Goal: Check status: Check status

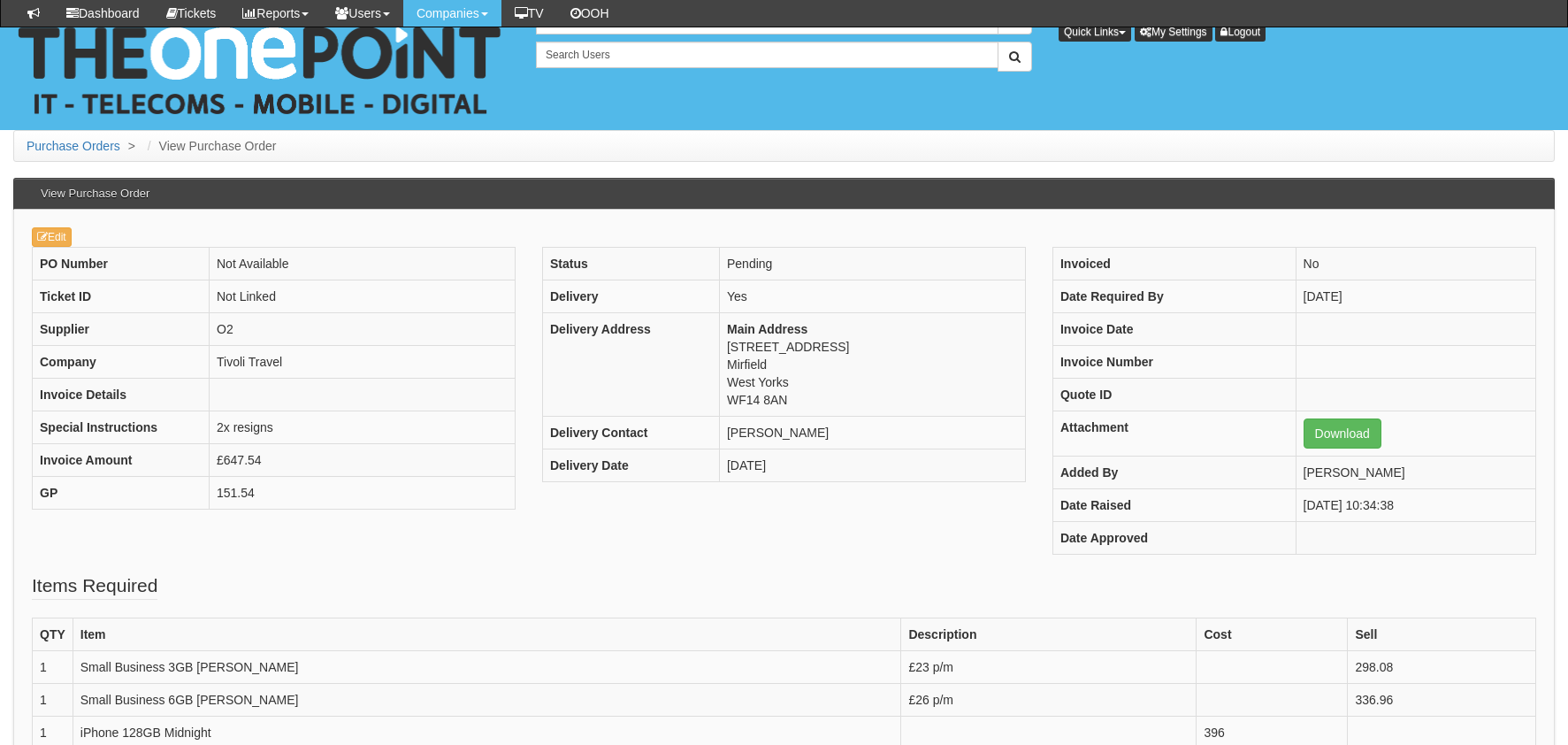
scroll to position [316, 0]
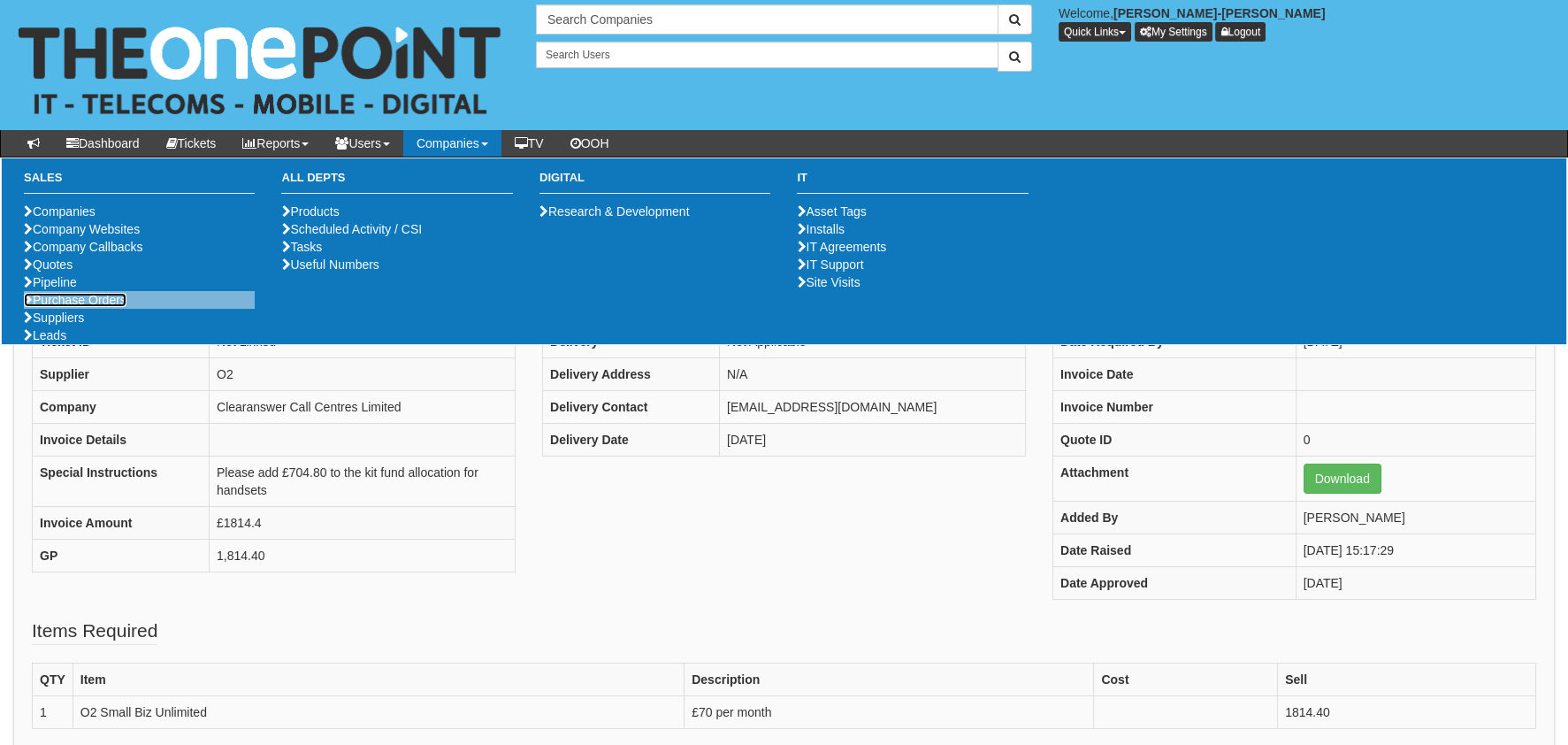
click at [82, 307] on link "Purchase Orders" at bounding box center [75, 299] width 103 height 14
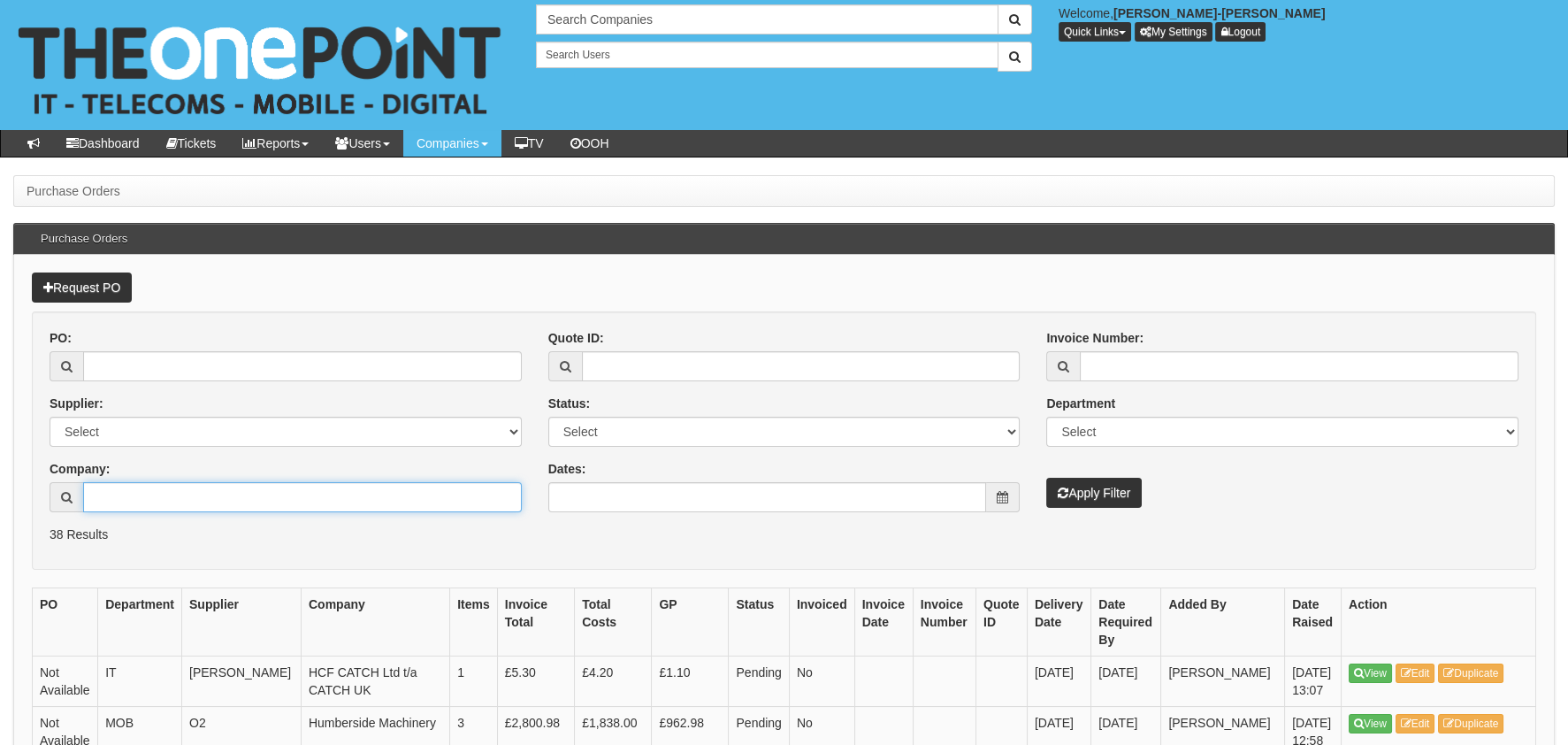
click at [158, 505] on input "Company:" at bounding box center [302, 497] width 438 height 30
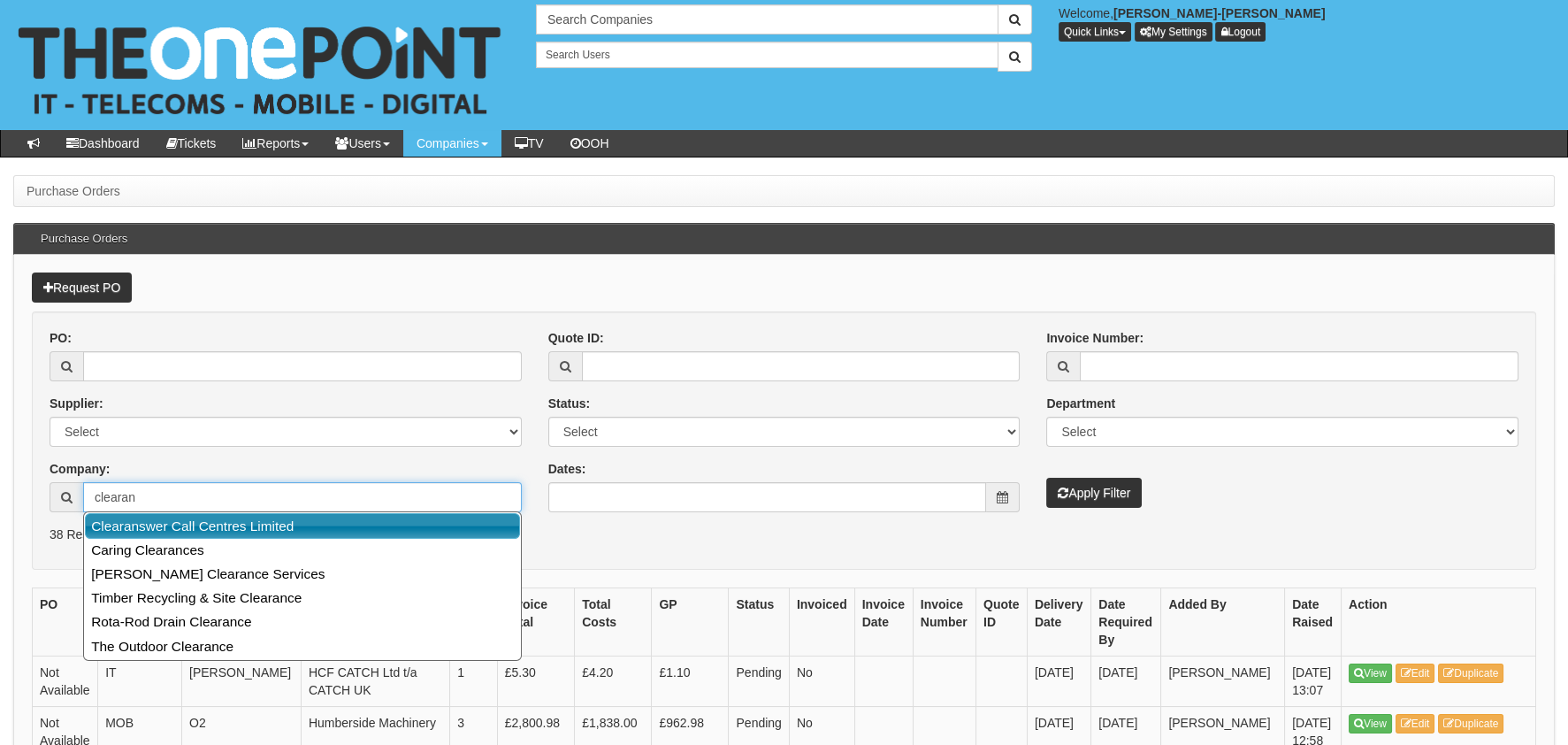
click at [186, 519] on link "Clearanswer Call Centres Limited" at bounding box center [302, 526] width 435 height 26
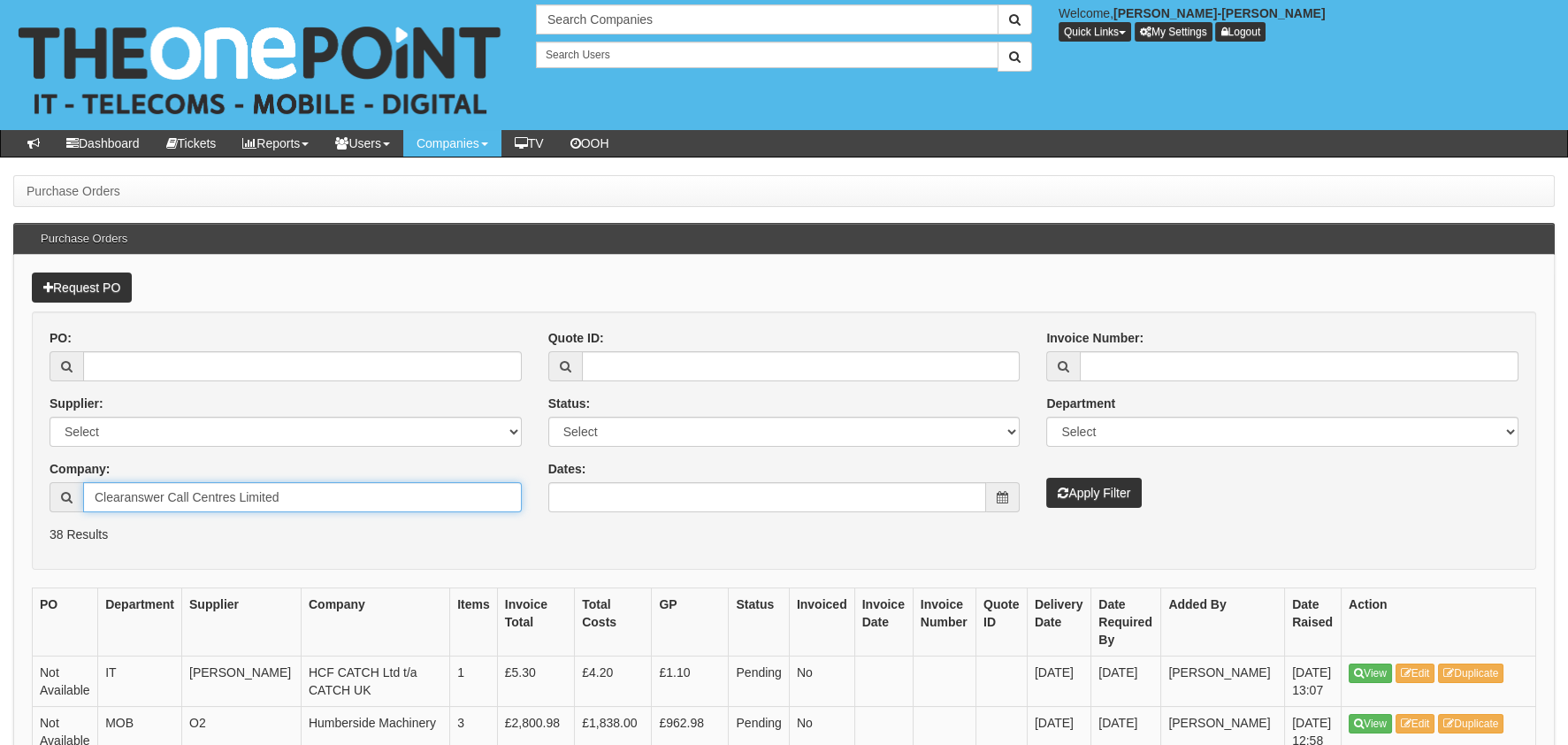
type input "Clearanswer Call Centres Limited"
click at [1107, 496] on button "Apply Filter" at bounding box center [1093, 492] width 95 height 30
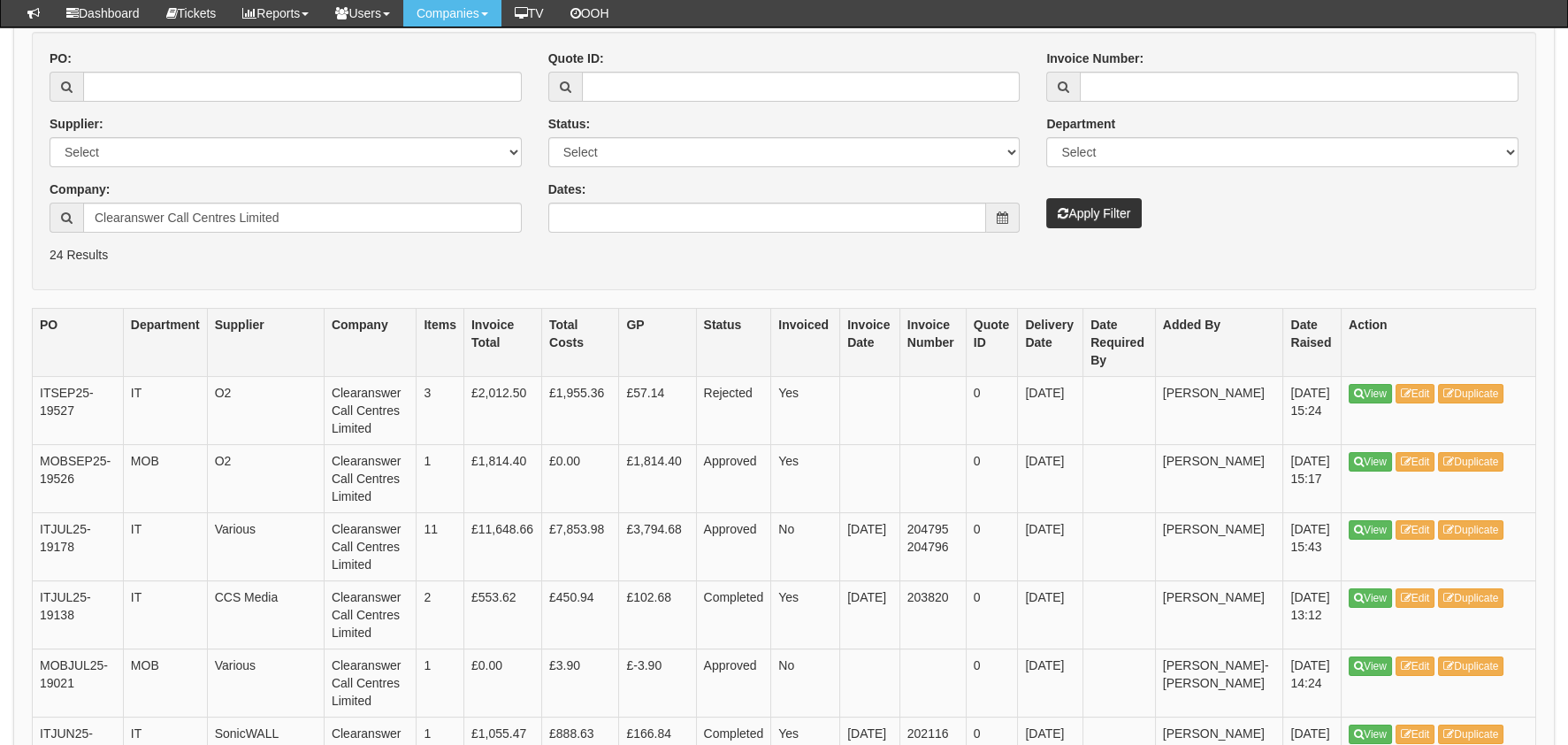
scroll to position [266, 0]
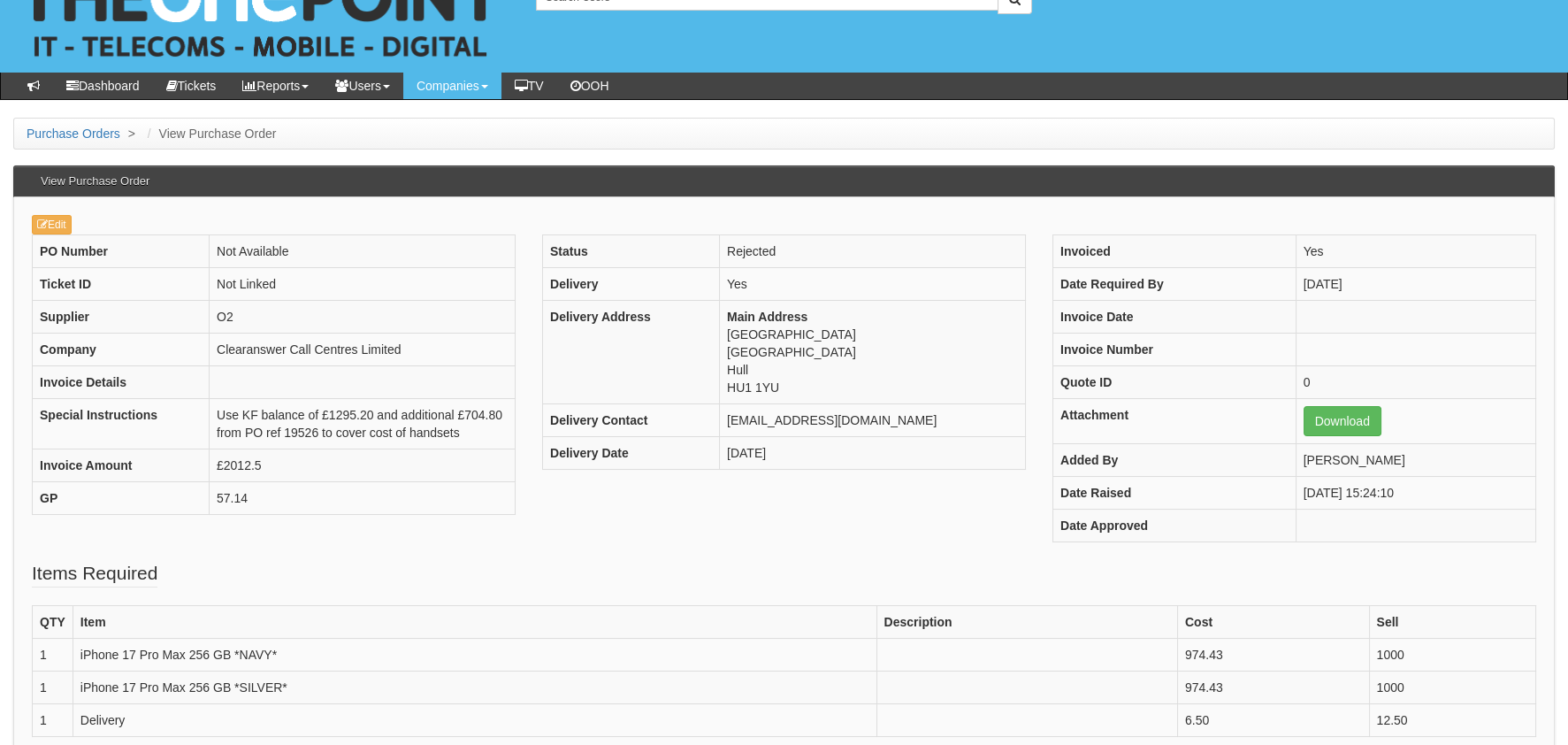
scroll to position [88, 0]
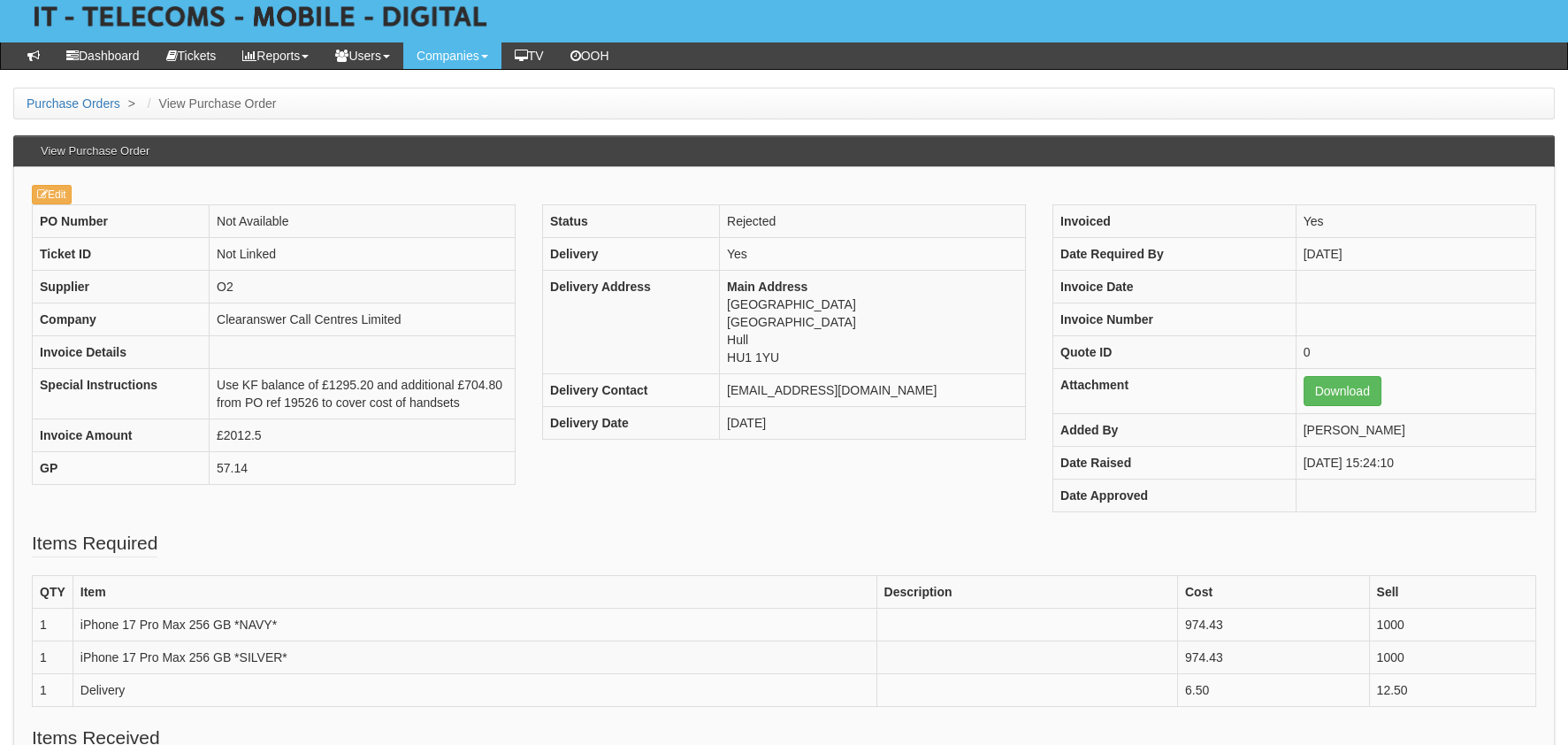
click at [506, 537] on fieldset "Items Required QTY Item Description Cost Sell 1 iPhone 17 Pro Max 256 GB *NAVY*…" at bounding box center [784, 627] width 1504 height 194
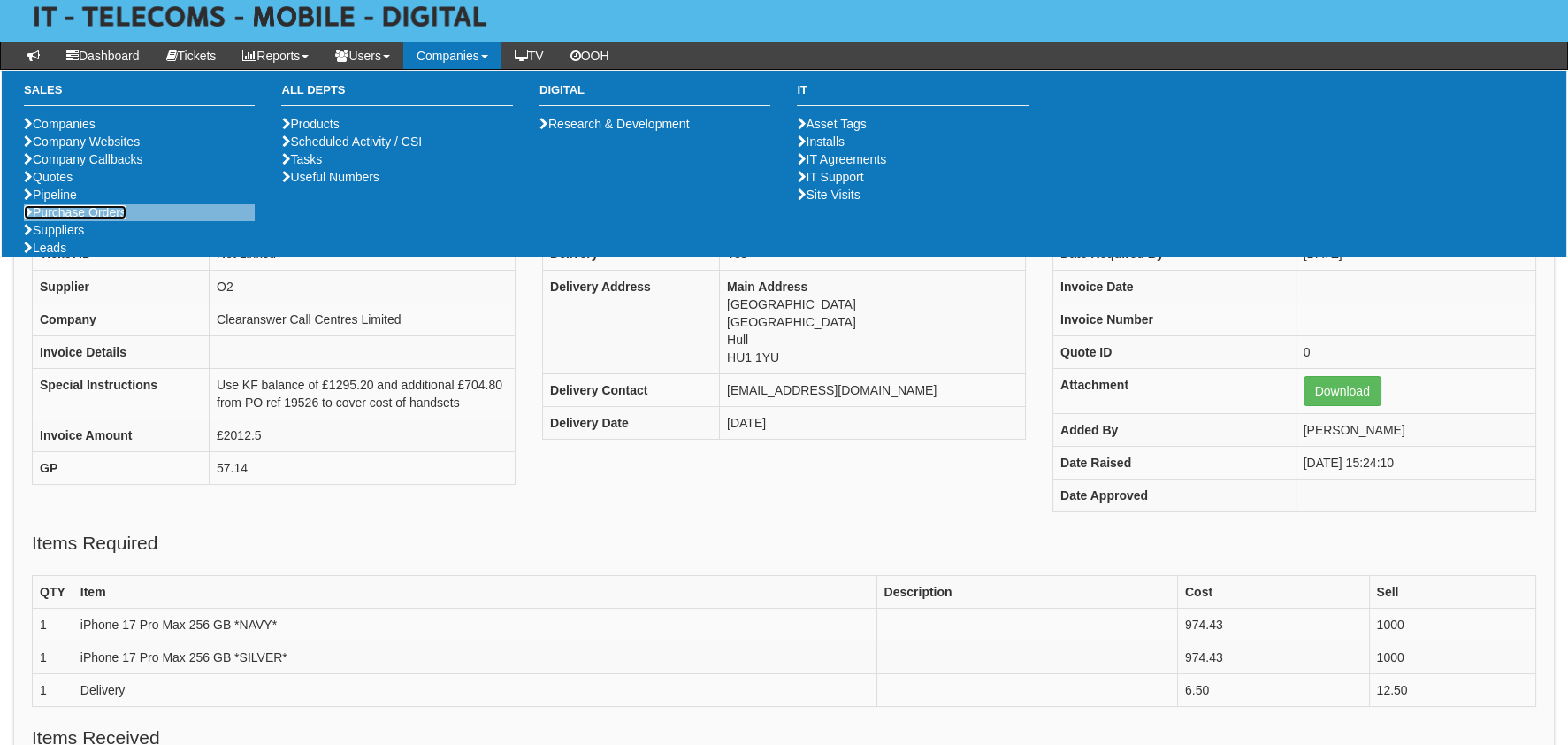
click at [97, 219] on link "Purchase Orders" at bounding box center [75, 212] width 103 height 14
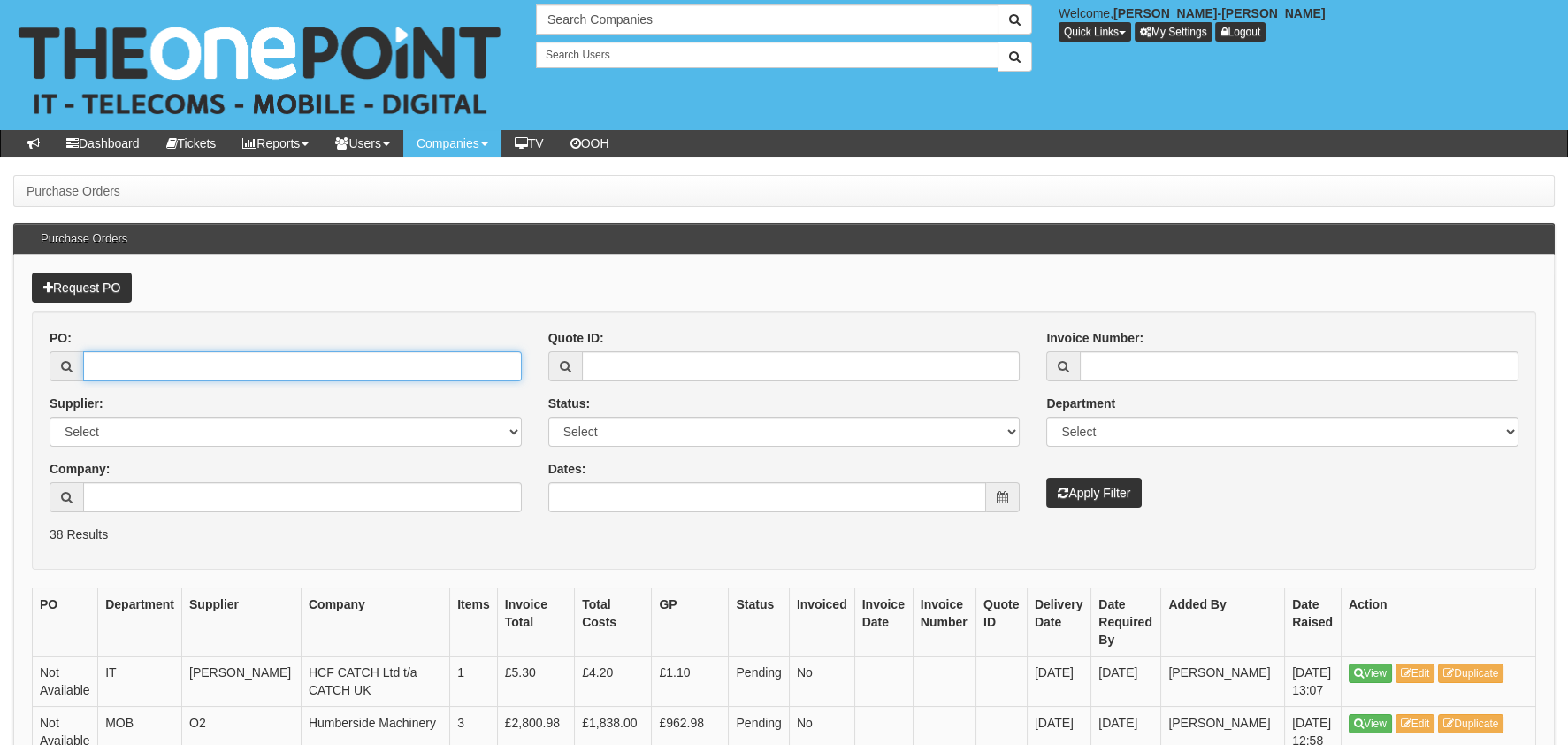
click at [216, 370] on input "PO:" at bounding box center [302, 366] width 438 height 30
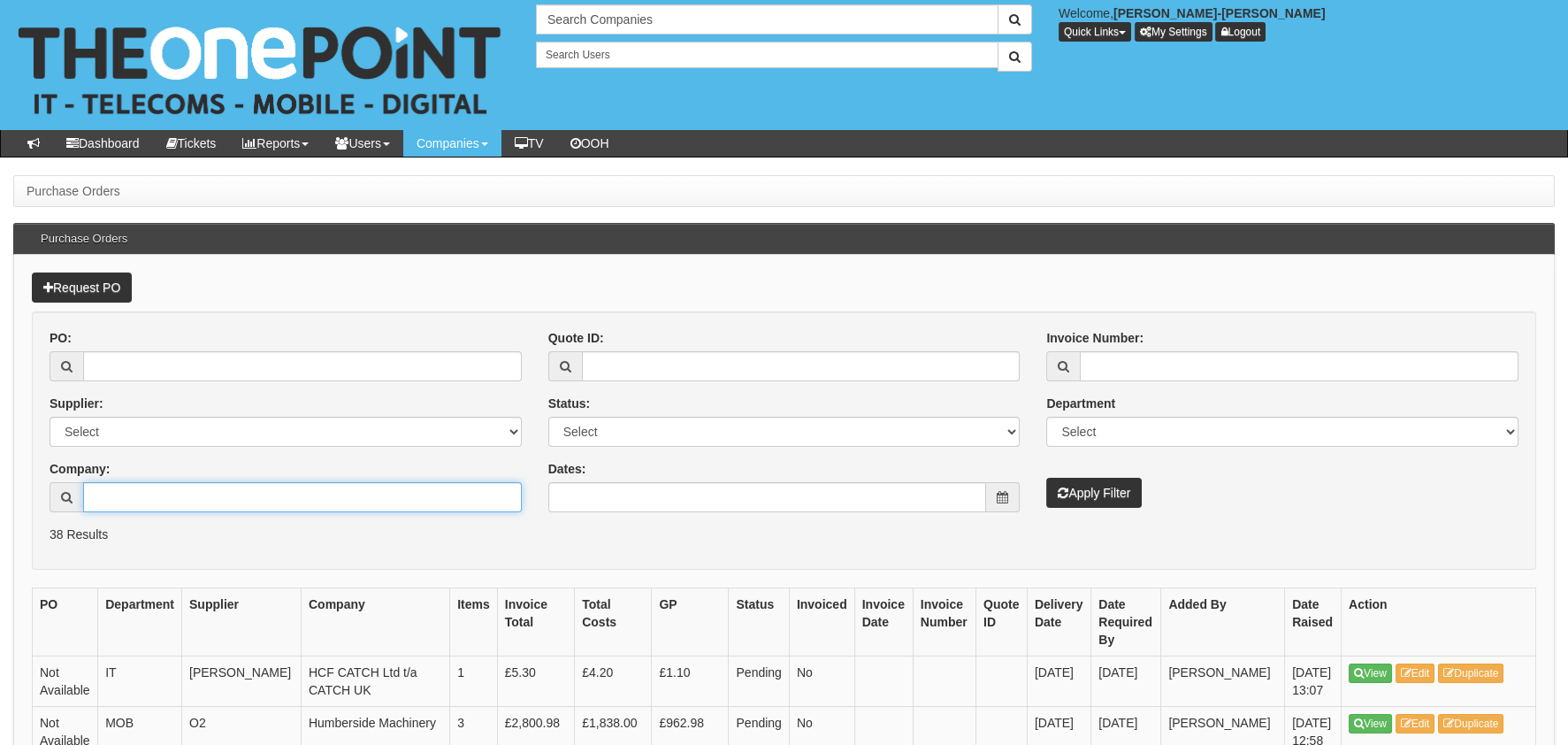
drag, startPoint x: 198, startPoint y: 502, endPoint x: 219, endPoint y: 508, distance: 21.8
click at [204, 503] on input "Company:" at bounding box center [302, 497] width 438 height 30
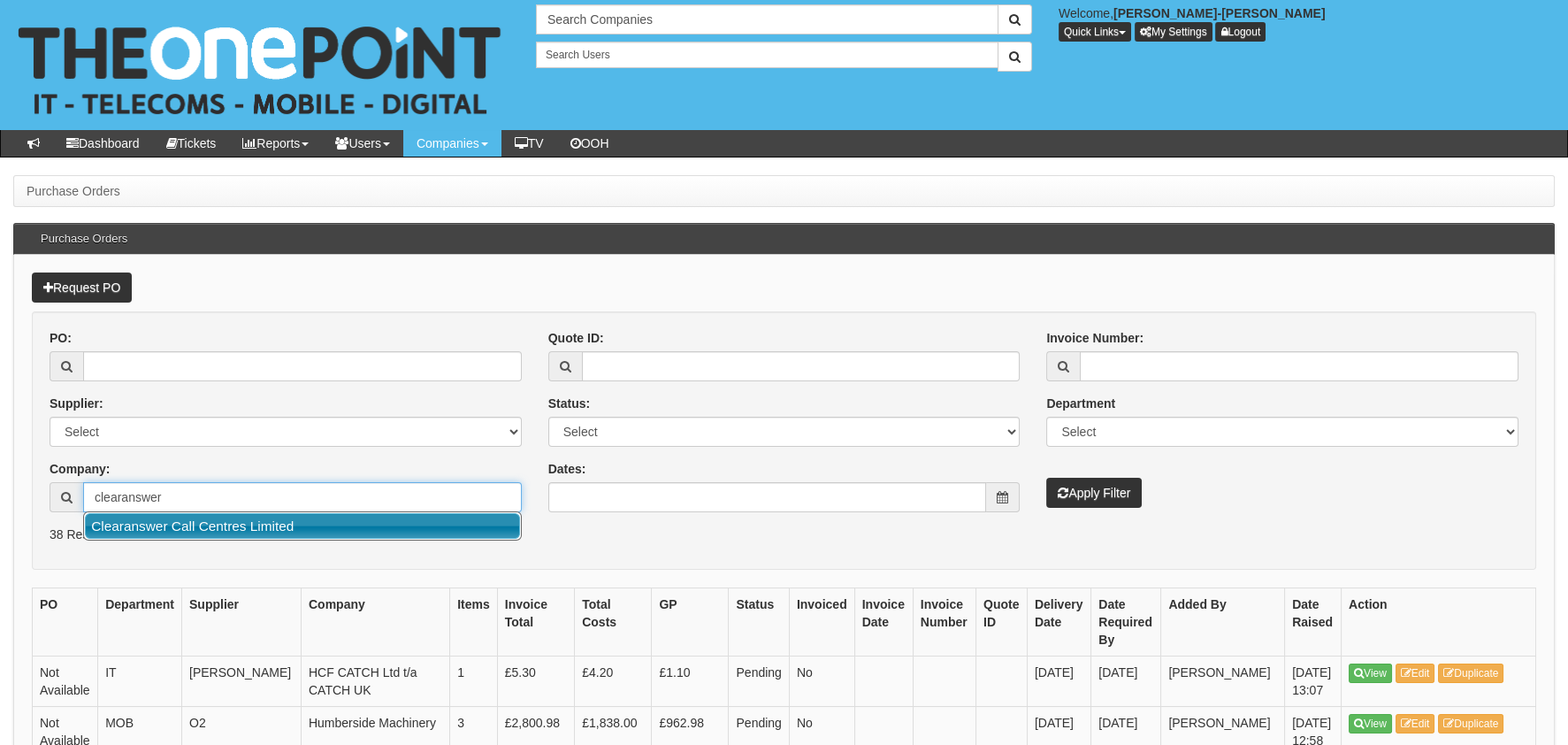
click at [224, 525] on link "Clearanswer Call Centres Limited" at bounding box center [302, 526] width 435 height 26
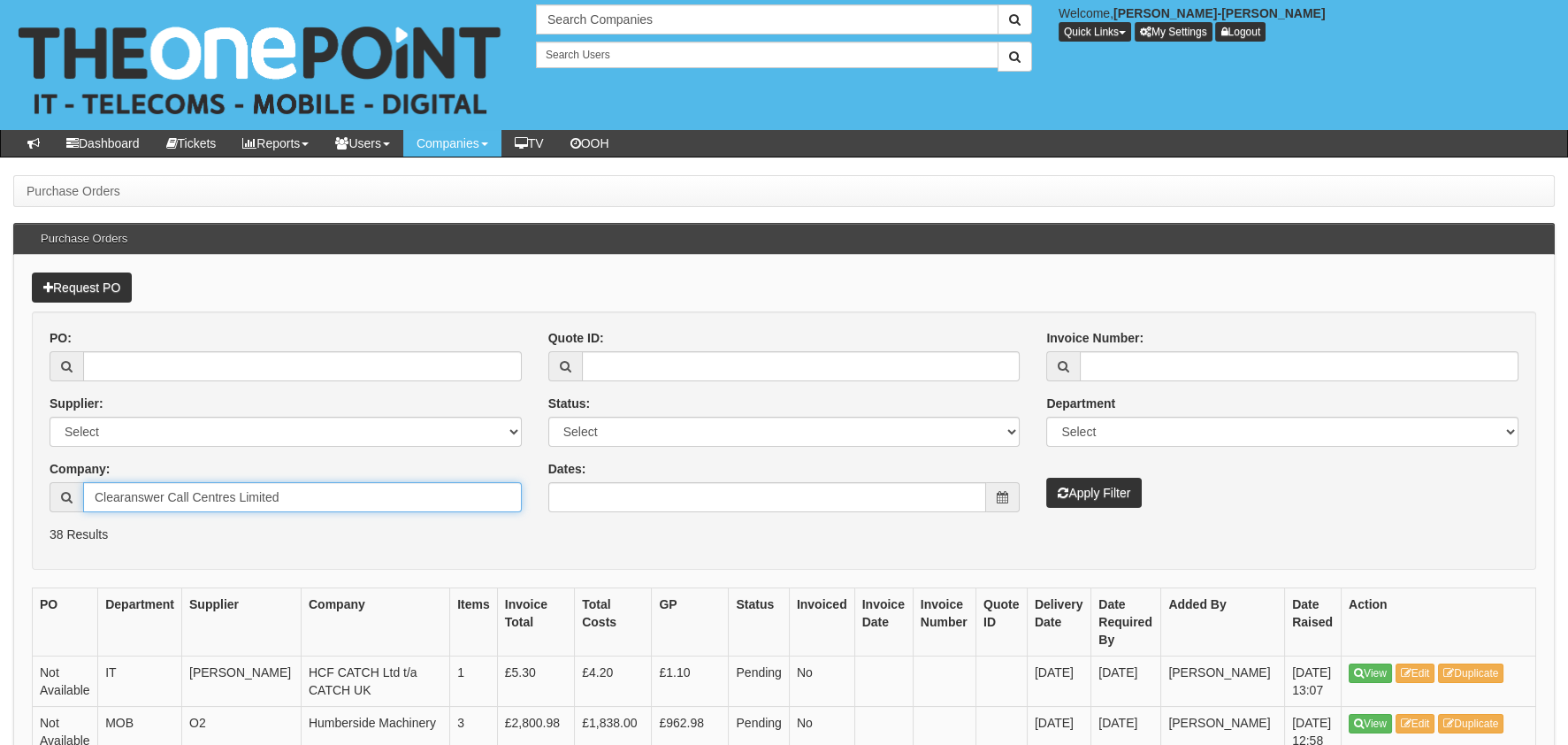
type input "Clearanswer Call Centres Limited"
click at [1097, 494] on button "Apply Filter" at bounding box center [1093, 492] width 95 height 30
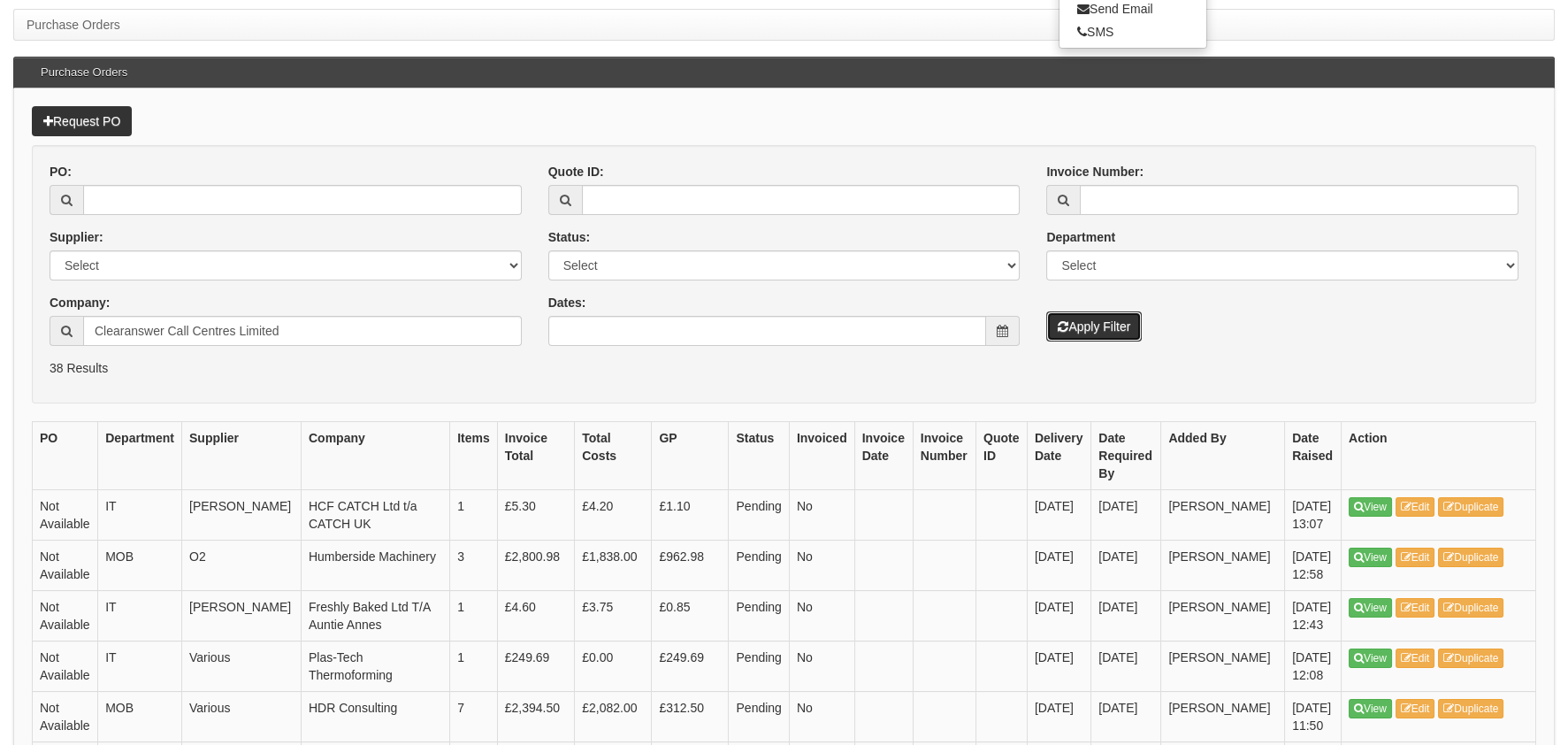
scroll to position [353, 0]
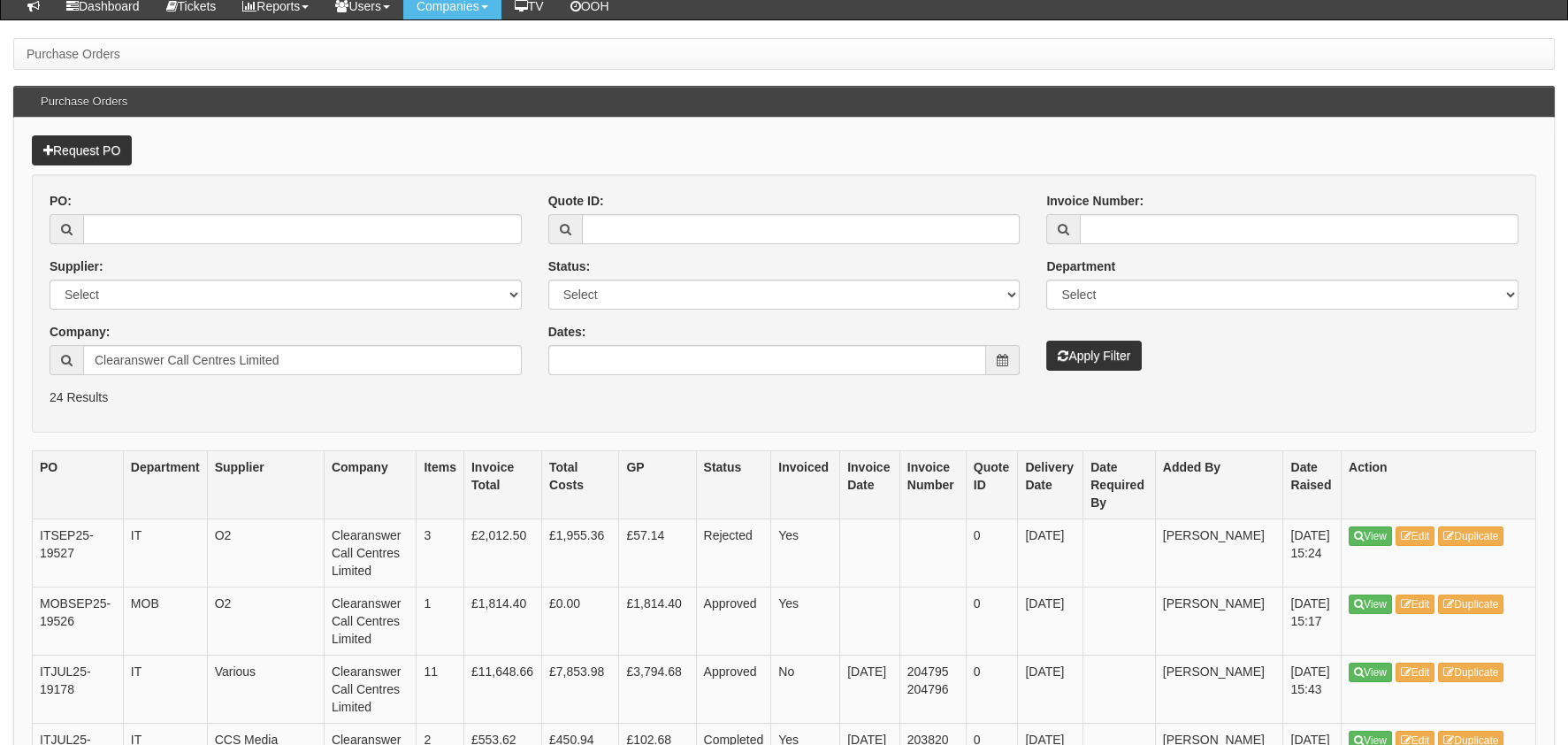
scroll to position [266, 0]
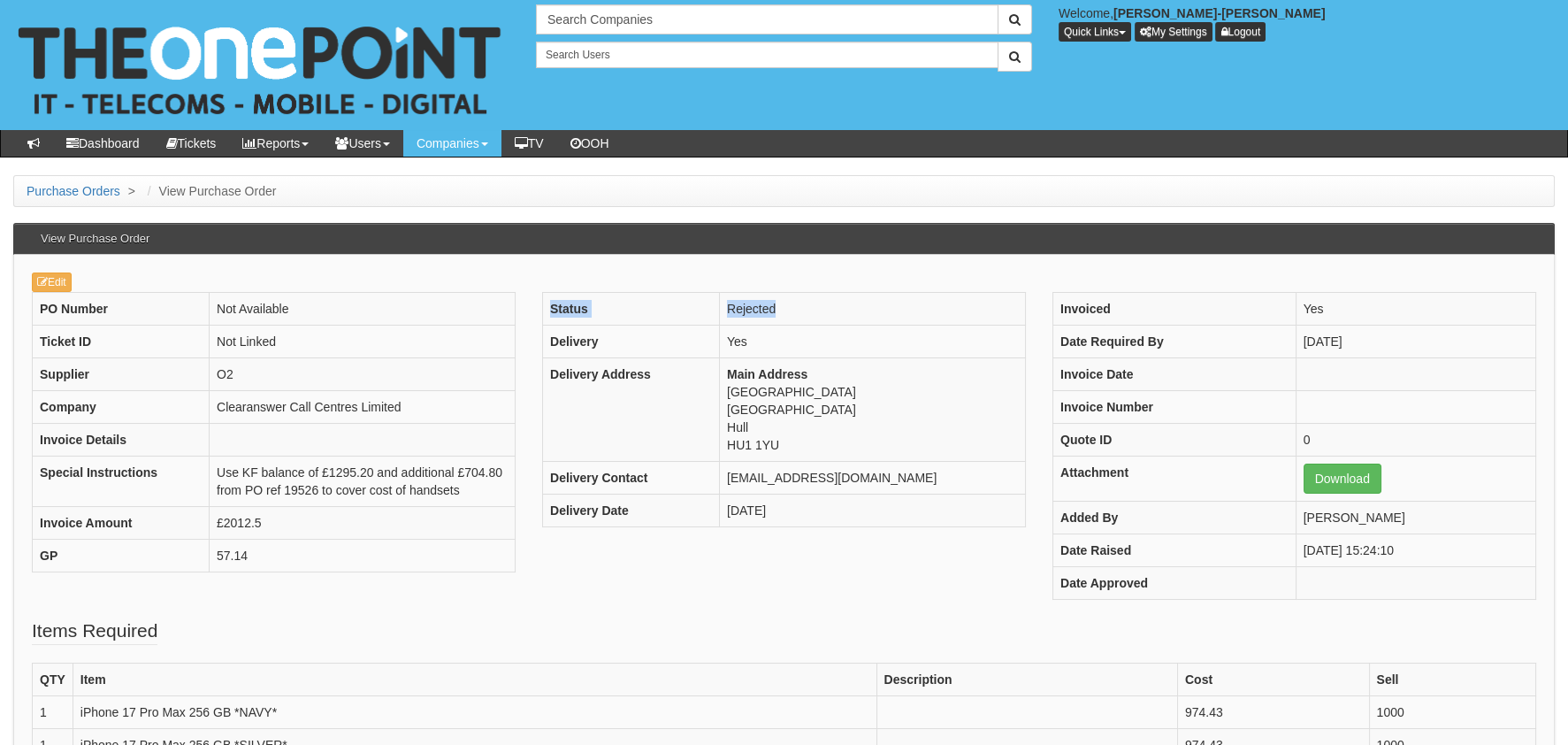
drag, startPoint x: 807, startPoint y: 312, endPoint x: 753, endPoint y: 289, distance: 58.7
click at [753, 289] on div "Edit PO Number Not Available Ticket ID Not Linked Supplier O2 Company Clearansw…" at bounding box center [784, 657] width 1541 height 805
drag, startPoint x: 753, startPoint y: 289, endPoint x: 986, endPoint y: 237, distance: 238.7
click at [986, 237] on div "View Purchase Order" at bounding box center [784, 239] width 1541 height 31
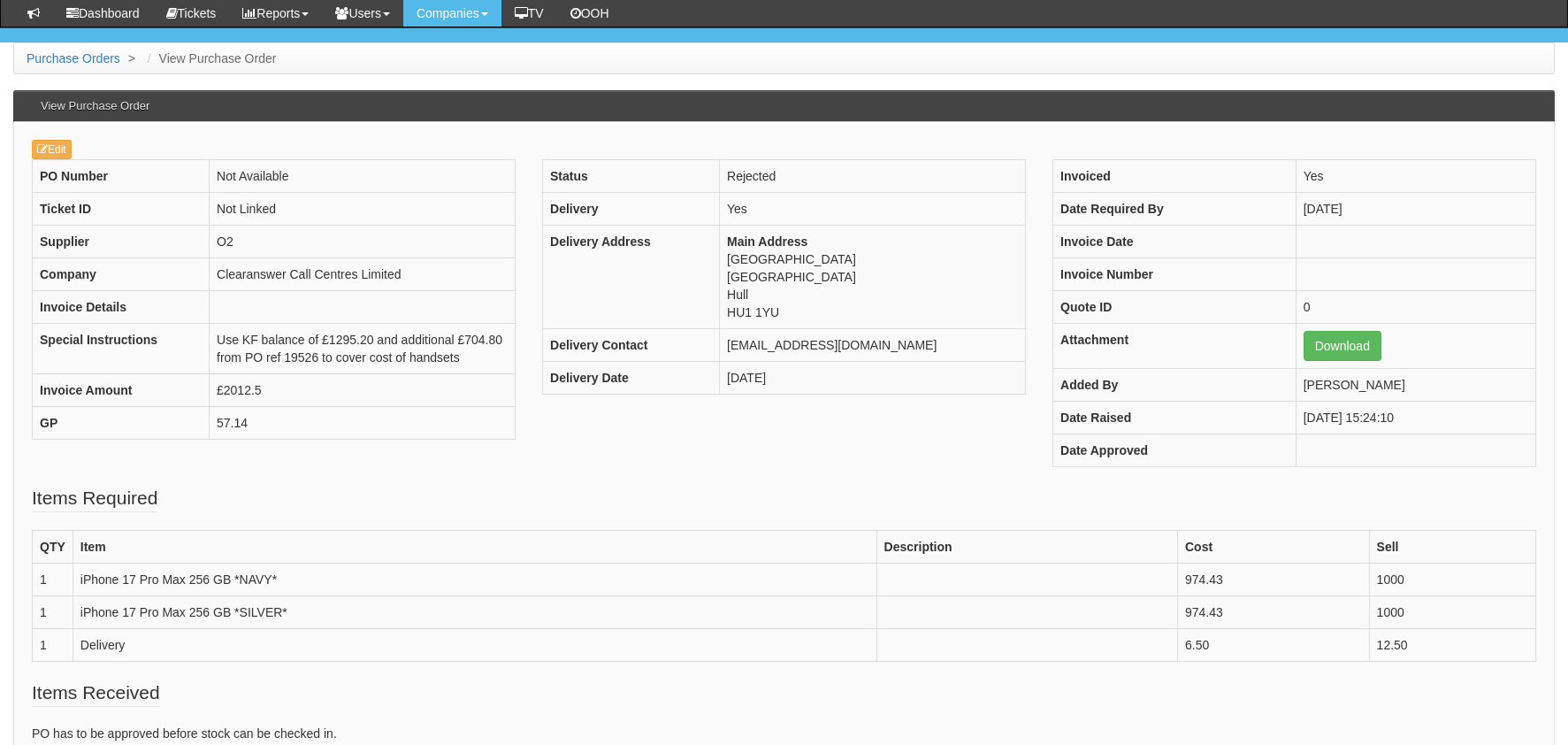
scroll to position [176, 0]
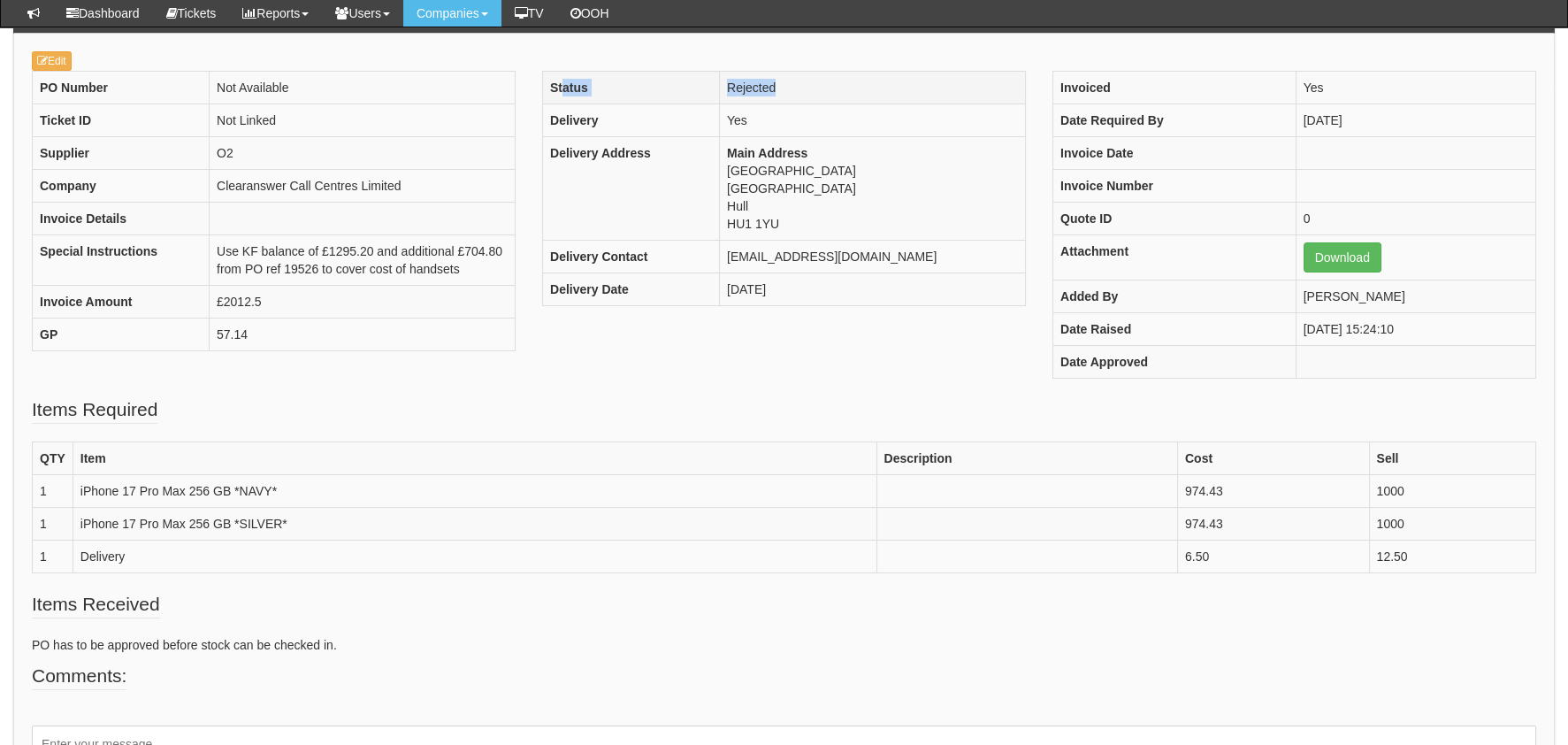
drag, startPoint x: 821, startPoint y: 88, endPoint x: 562, endPoint y: 85, distance: 259.0
click at [562, 85] on tr "Status Rejected" at bounding box center [784, 87] width 483 height 32
drag, startPoint x: 562, startPoint y: 85, endPoint x: 463, endPoint y: 431, distance: 359.9
click at [463, 431] on fieldset "Items Required QTY Item Description Cost Sell 1 iPhone 17 Pro Max 256 GB *NAVY*…" at bounding box center [784, 493] width 1504 height 194
drag, startPoint x: 1220, startPoint y: 486, endPoint x: 1216, endPoint y: 507, distance: 21.4
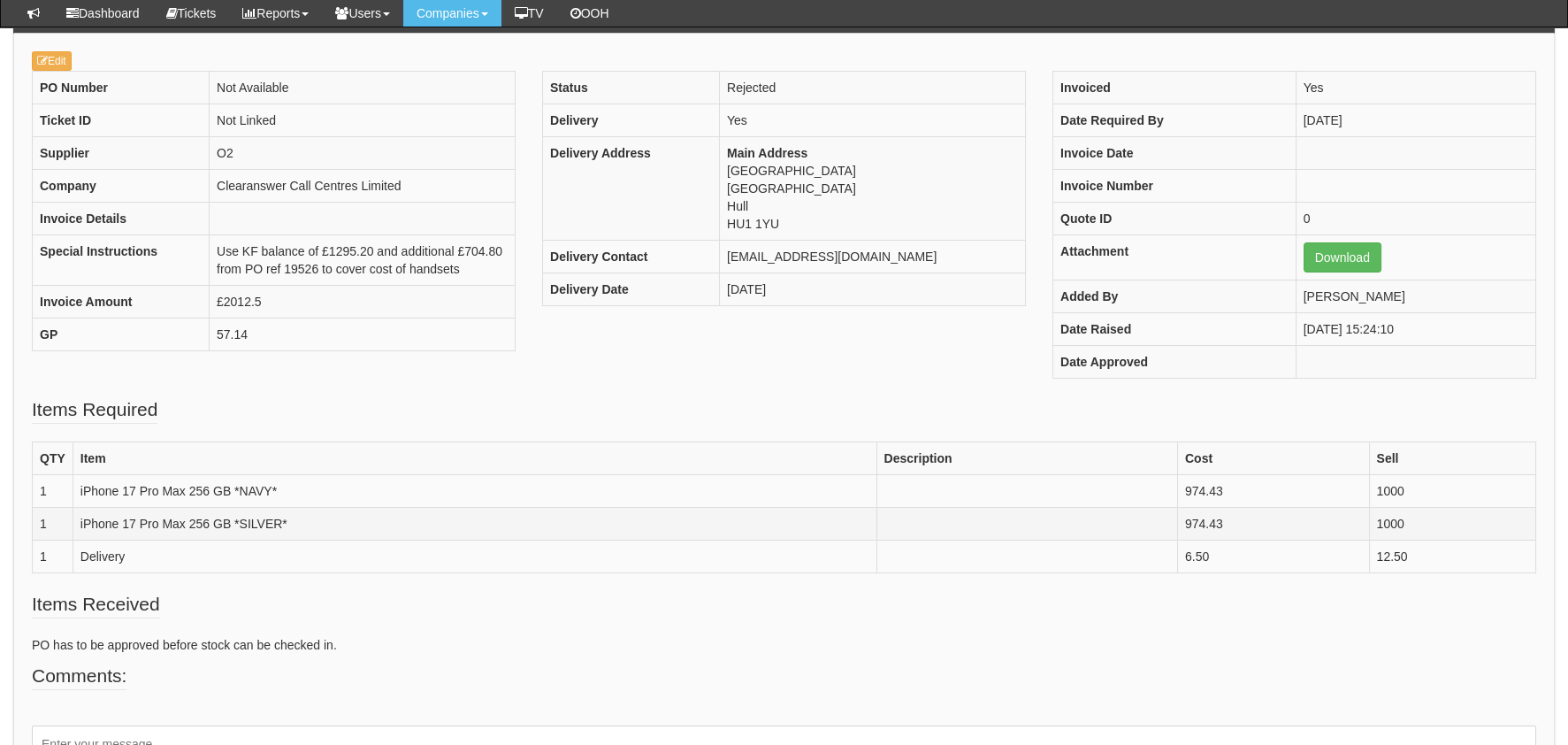
click at [1220, 486] on td "974.43" at bounding box center [1272, 490] width 191 height 32
drag, startPoint x: 1216, startPoint y: 507, endPoint x: 1228, endPoint y: 524, distance: 20.8
click at [1215, 508] on td "974.43" at bounding box center [1272, 524] width 191 height 32
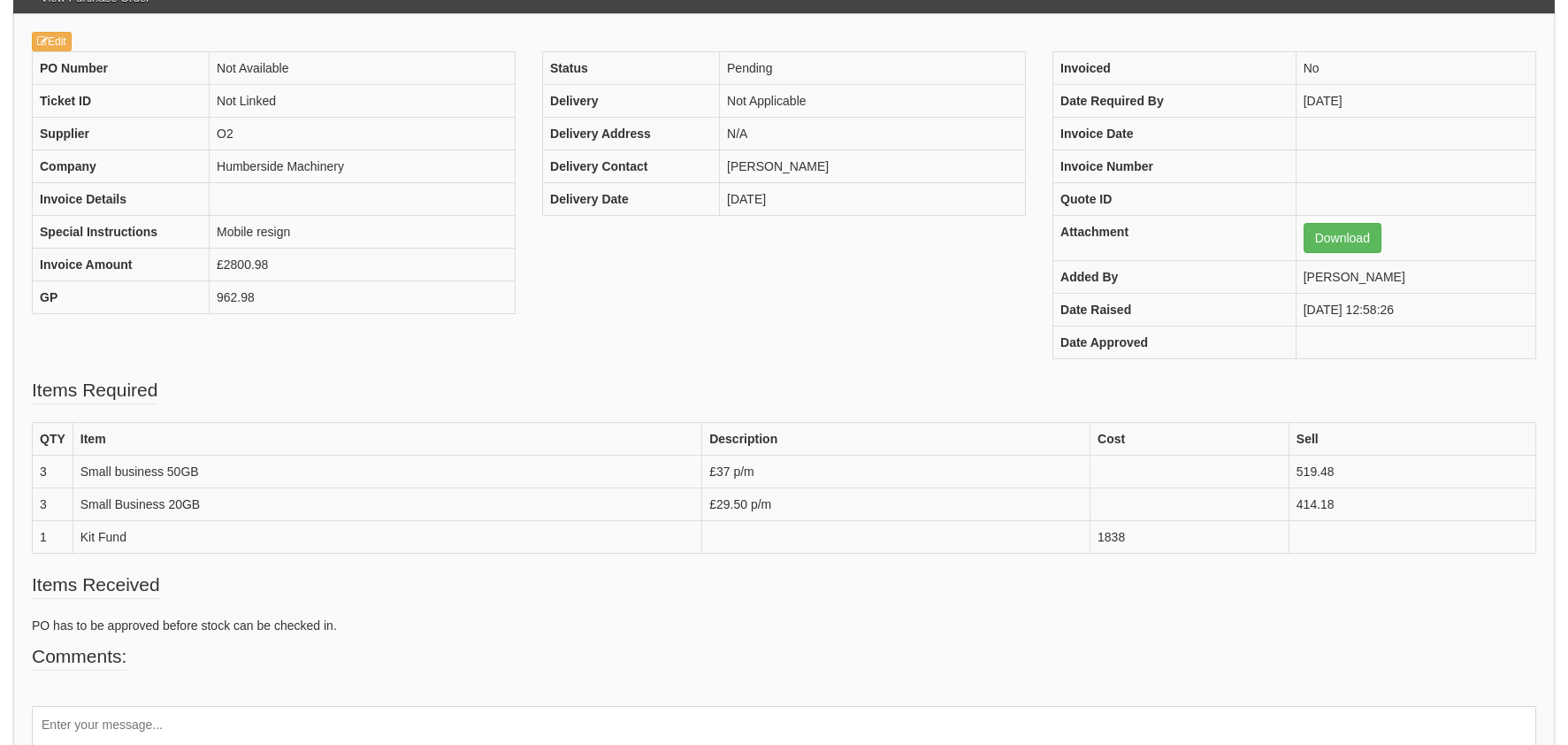
scroll to position [266, 0]
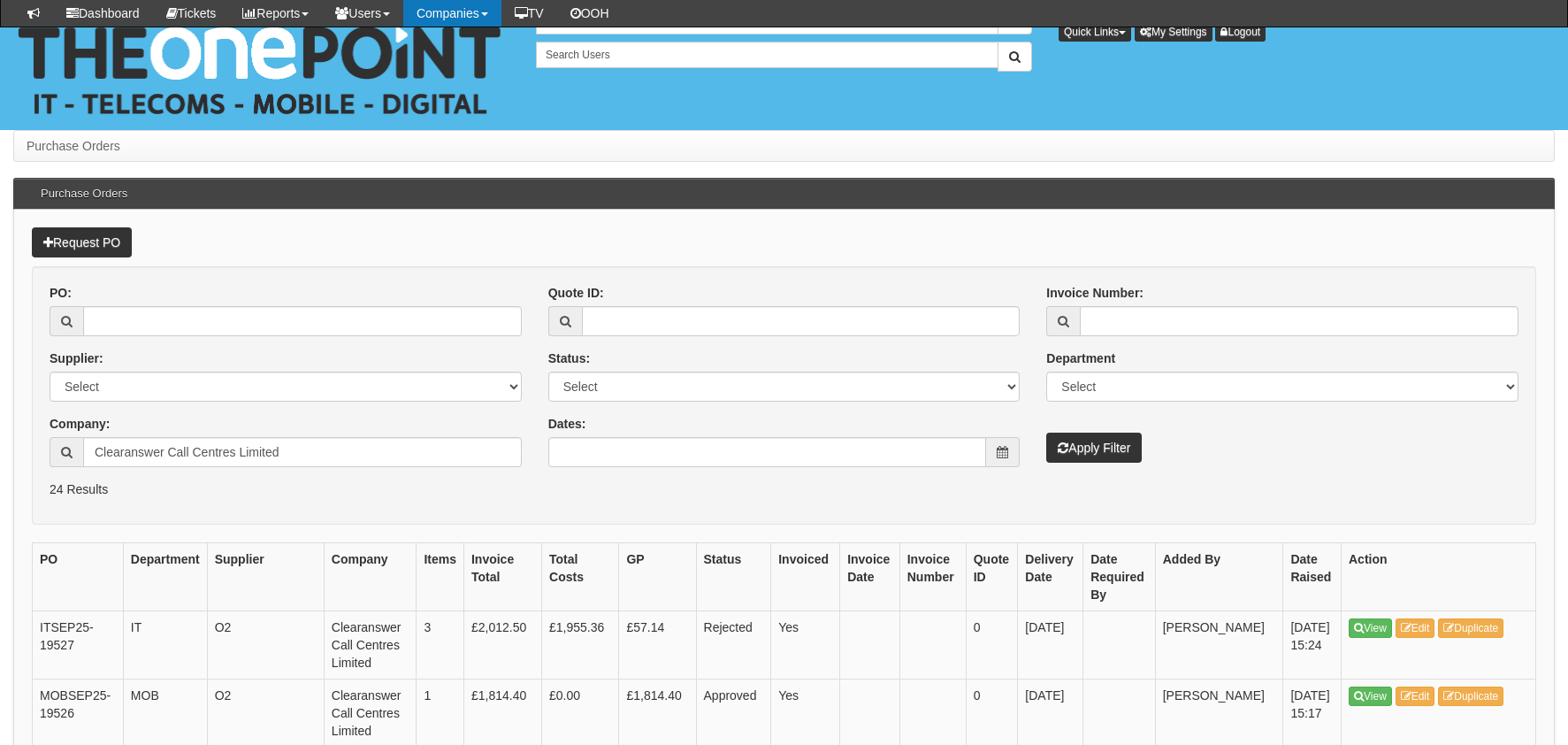
scroll to position [266, 0]
